Goal: Information Seeking & Learning: Learn about a topic

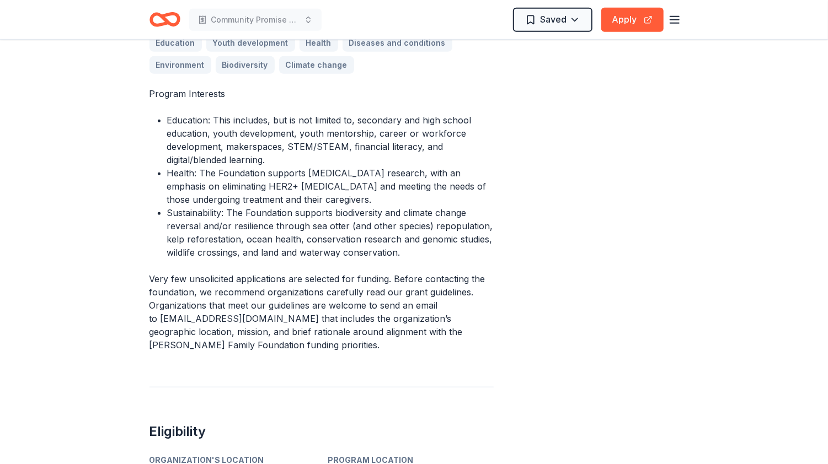
scroll to position [347, 0]
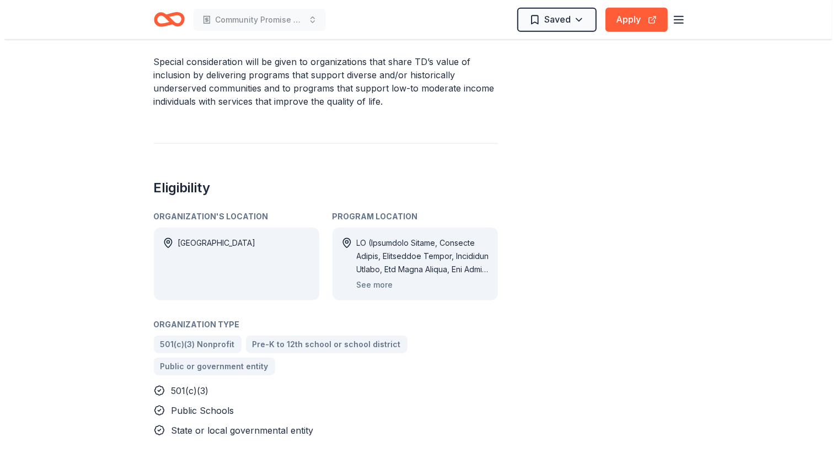
scroll to position [467, 0]
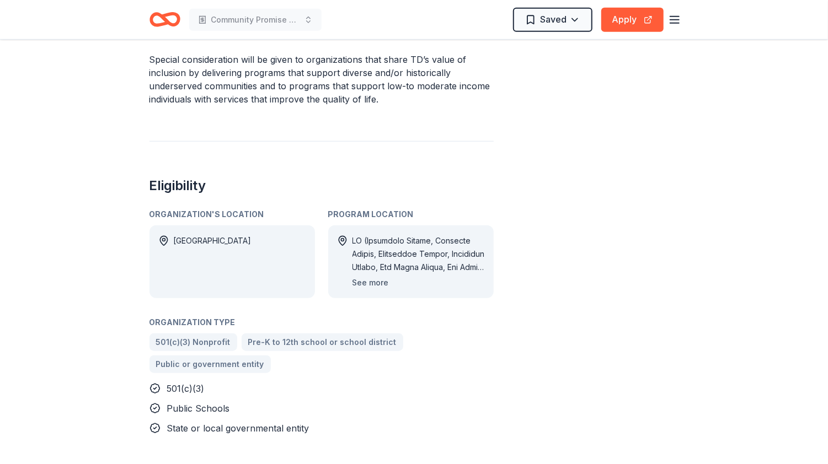
click at [375, 276] on button "See more" at bounding box center [370, 282] width 36 height 13
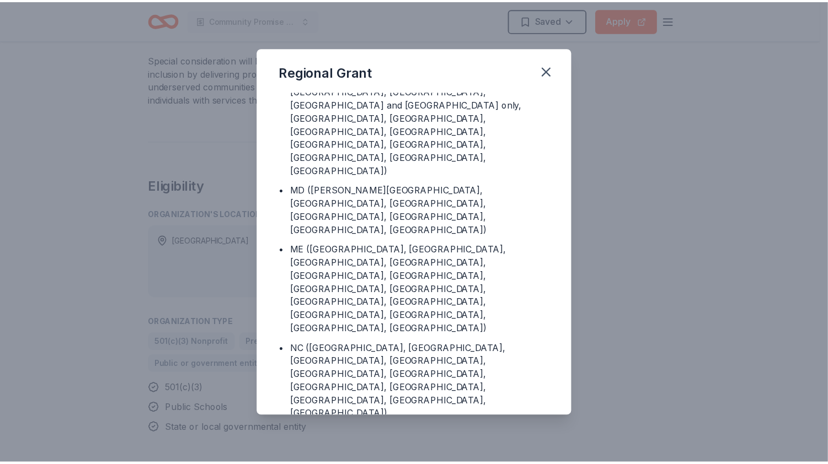
scroll to position [391, 0]
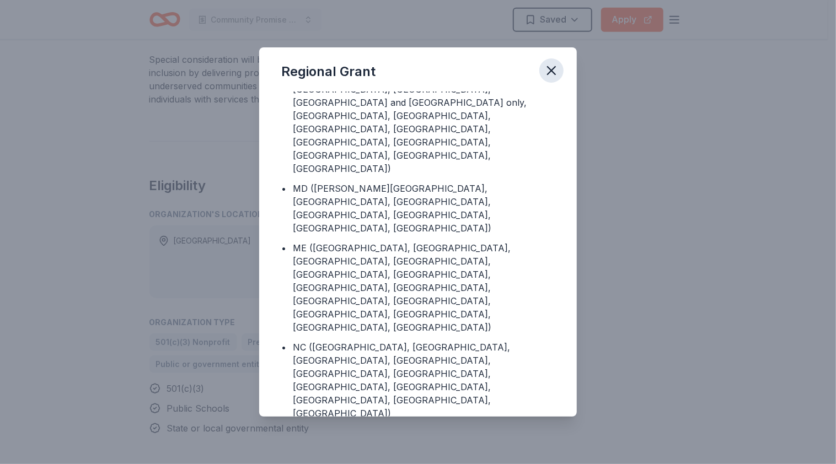
click at [554, 72] on icon "button" at bounding box center [551, 70] width 15 height 15
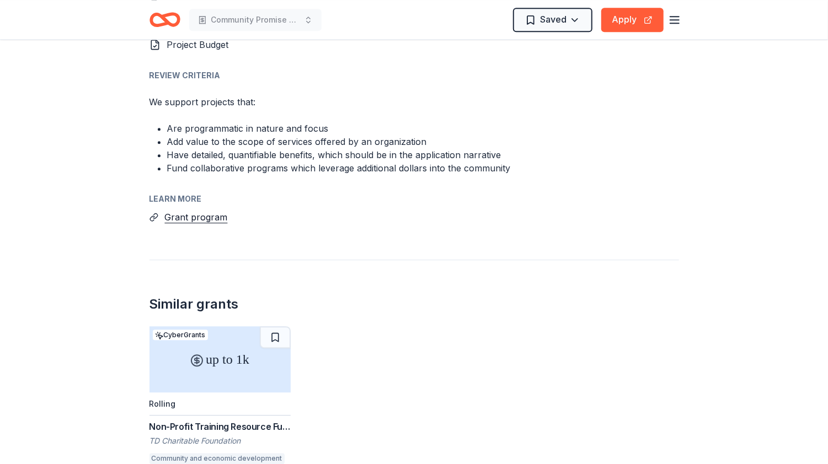
scroll to position [1609, 0]
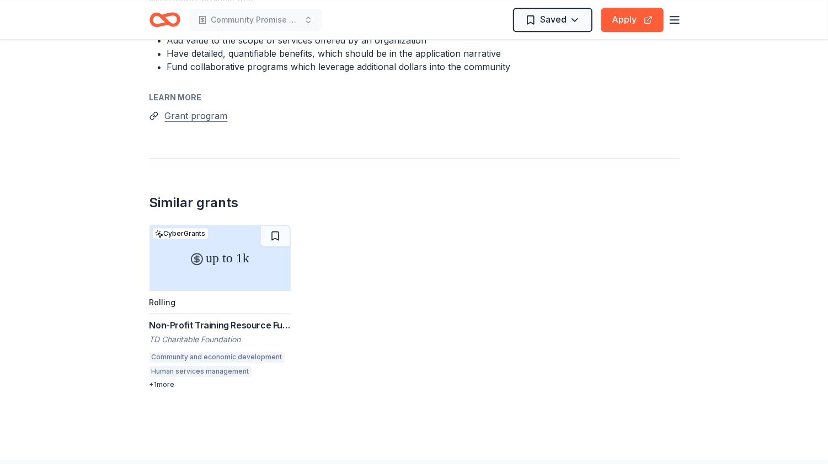
click at [189, 109] on button "Grant program" at bounding box center [196, 116] width 63 height 14
click at [197, 109] on button "Grant program" at bounding box center [196, 116] width 63 height 14
click at [211, 109] on button "Grant program" at bounding box center [196, 116] width 63 height 14
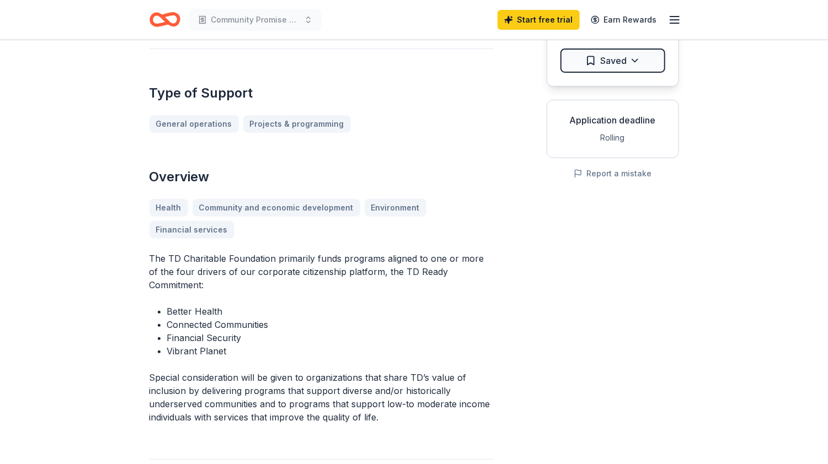
scroll to position [136, 0]
